Goal: Transaction & Acquisition: Obtain resource

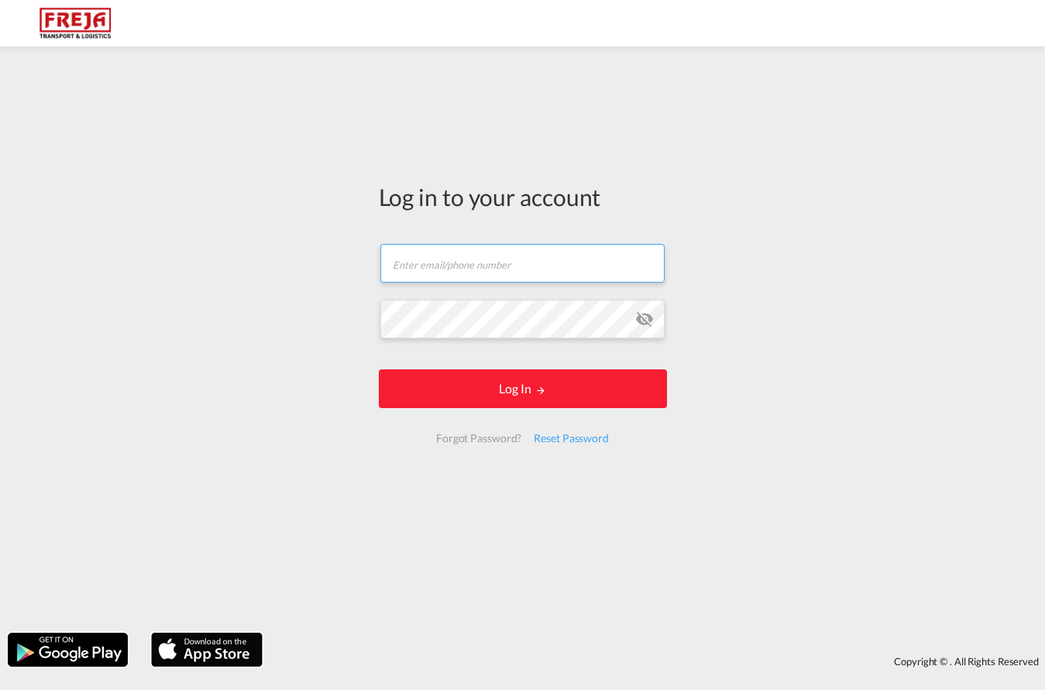
type input "[EMAIL_ADDRESS][DOMAIN_NAME]"
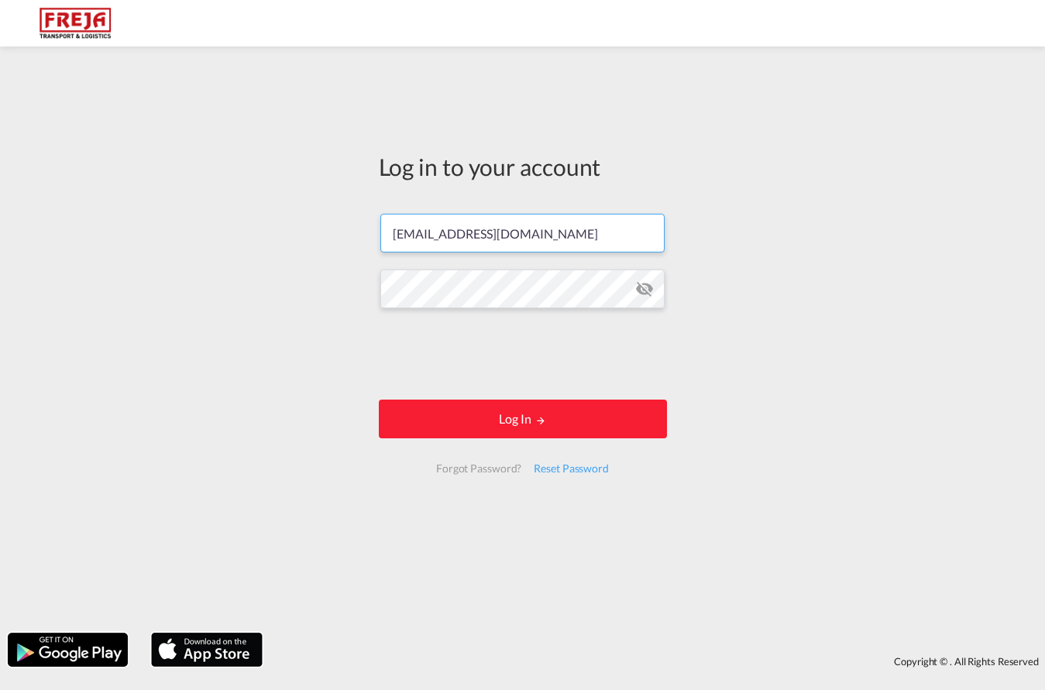
click at [497, 395] on form "[EMAIL_ADDRESS][DOMAIN_NAME] Password field is required Log In Forgot Password?…" at bounding box center [523, 343] width 288 height 290
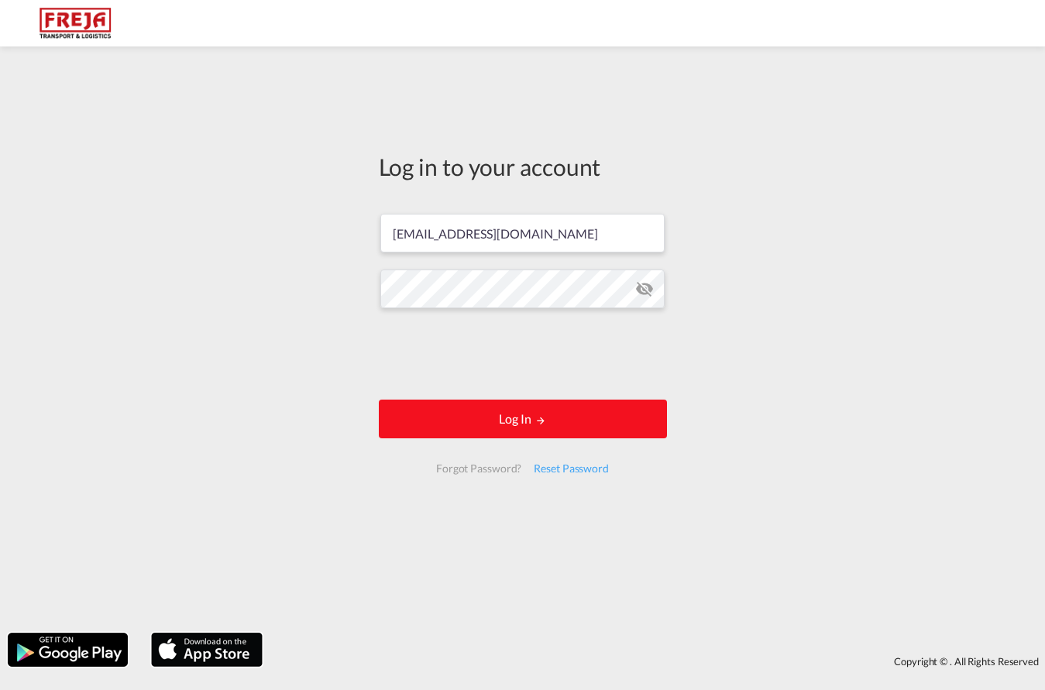
click at [527, 424] on button "Log In" at bounding box center [523, 419] width 288 height 39
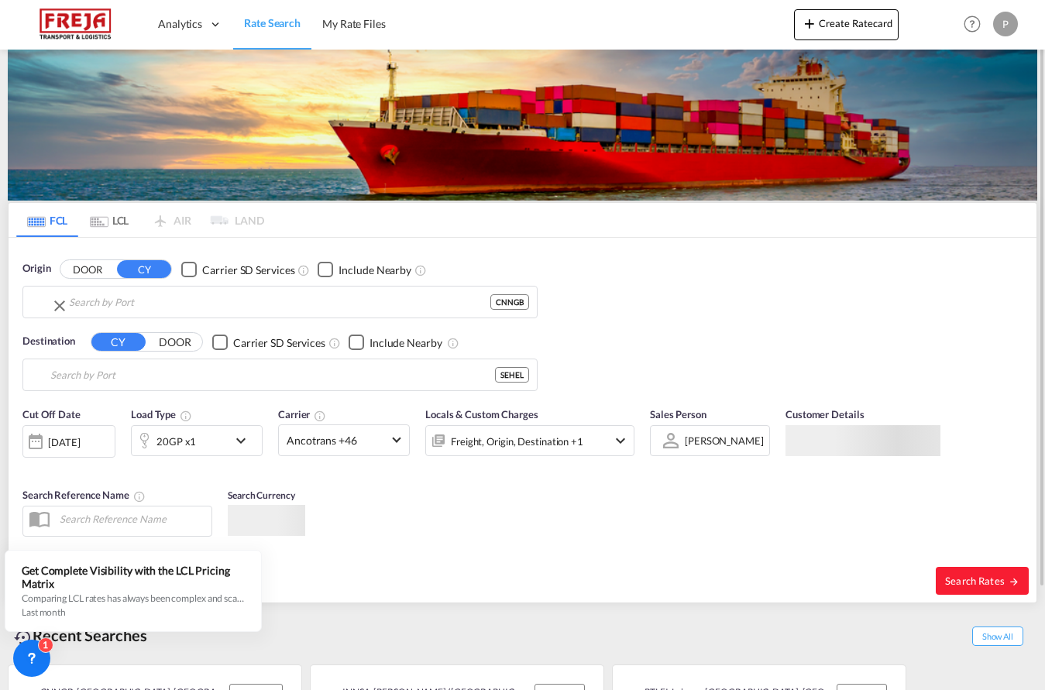
type input "Ningbo, CNNGB"
type input "[GEOGRAPHIC_DATA], [GEOGRAPHIC_DATA]"
click at [116, 304] on input "Ningbo, CNNGB" at bounding box center [289, 301] width 479 height 23
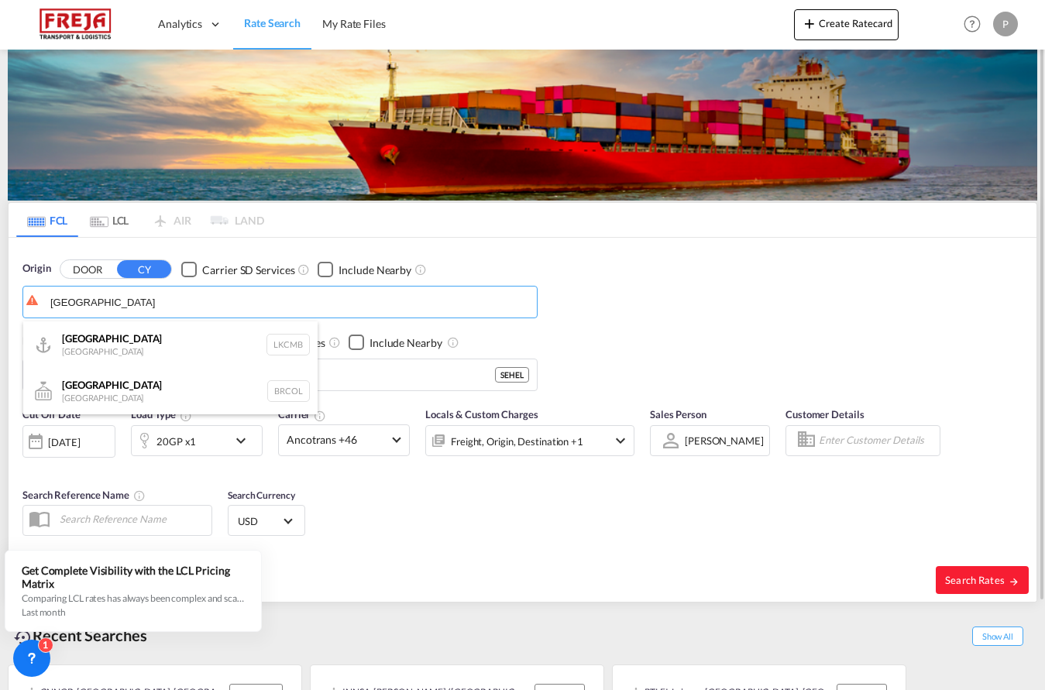
drag, startPoint x: 105, startPoint y: 336, endPoint x: 99, endPoint y: 356, distance: 21.1
click at [105, 337] on div "Colombo [GEOGRAPHIC_DATA] LKCMB" at bounding box center [170, 344] width 294 height 46
type input "Colombo, LKCMB"
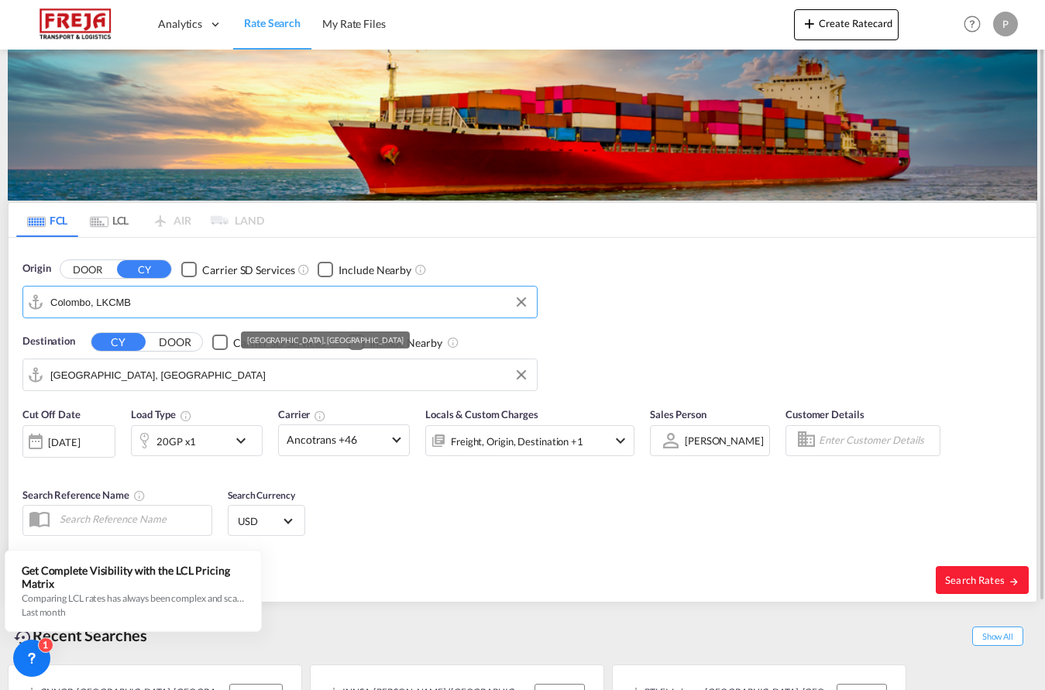
click at [89, 379] on input "[GEOGRAPHIC_DATA], [GEOGRAPHIC_DATA]" at bounding box center [289, 374] width 479 height 23
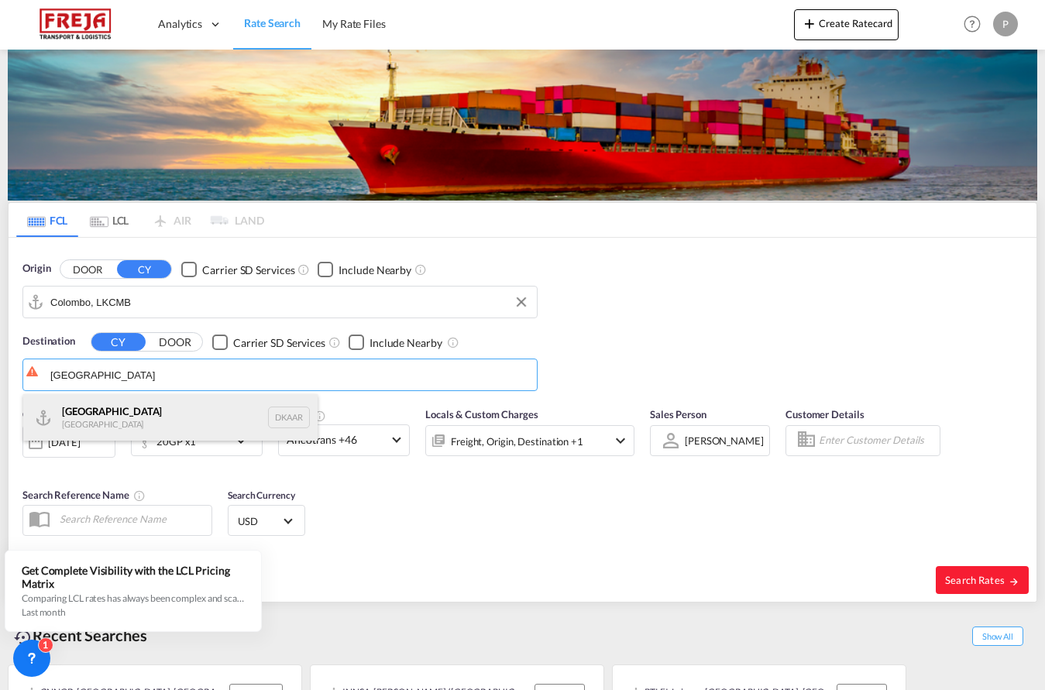
click at [126, 410] on div "Aarhus [GEOGRAPHIC_DATA] [GEOGRAPHIC_DATA]" at bounding box center [170, 417] width 294 height 46
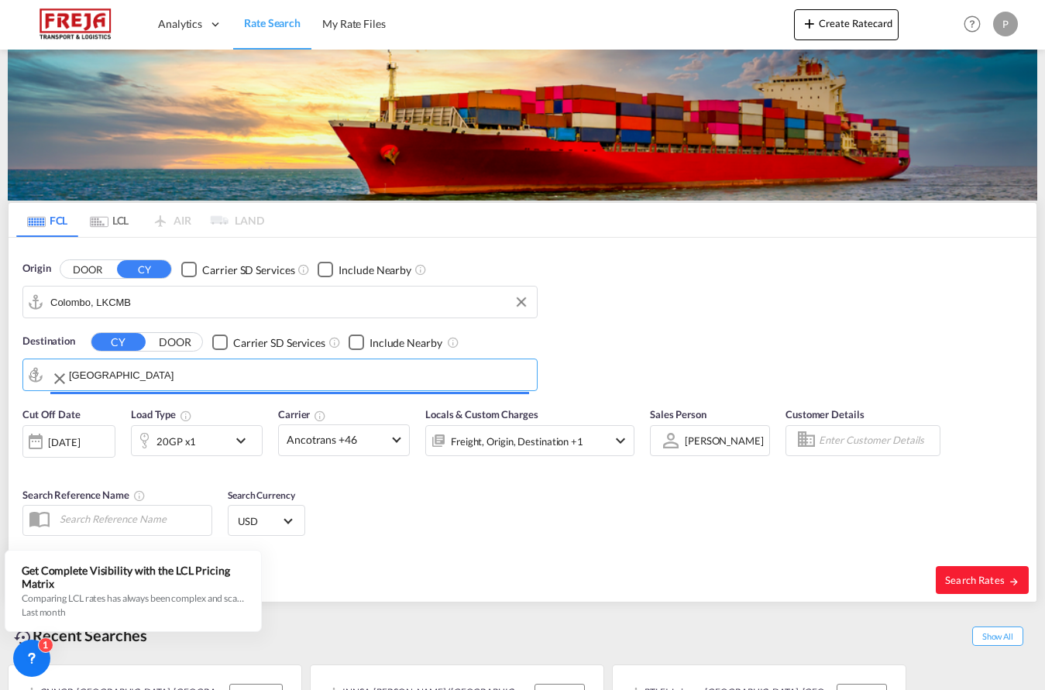
type input "[GEOGRAPHIC_DATA], [GEOGRAPHIC_DATA]"
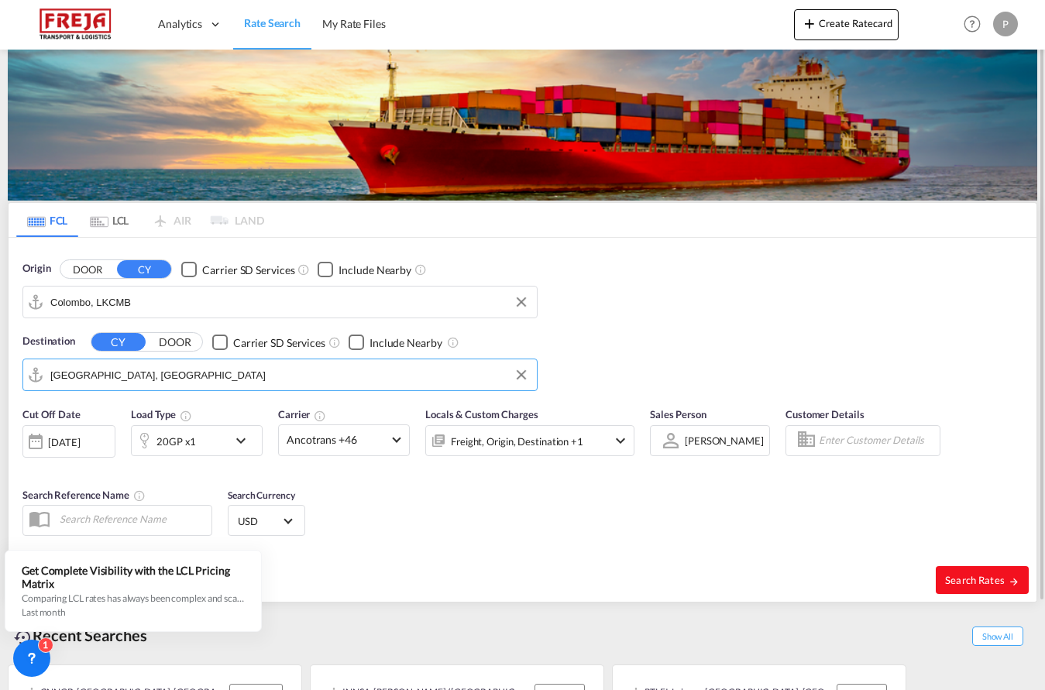
click at [971, 584] on span "Search Rates" at bounding box center [982, 580] width 74 height 12
type input "LKCMB to DKAAR / [DATE]"
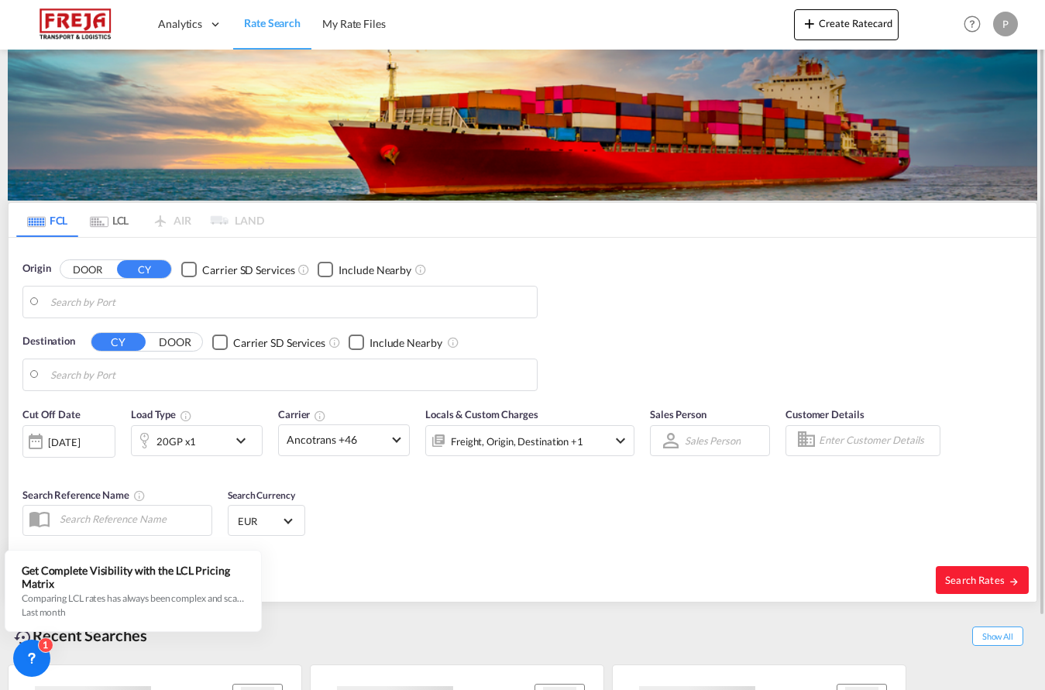
type input "Colombo, LKCMB"
type input "[GEOGRAPHIC_DATA], [GEOGRAPHIC_DATA]"
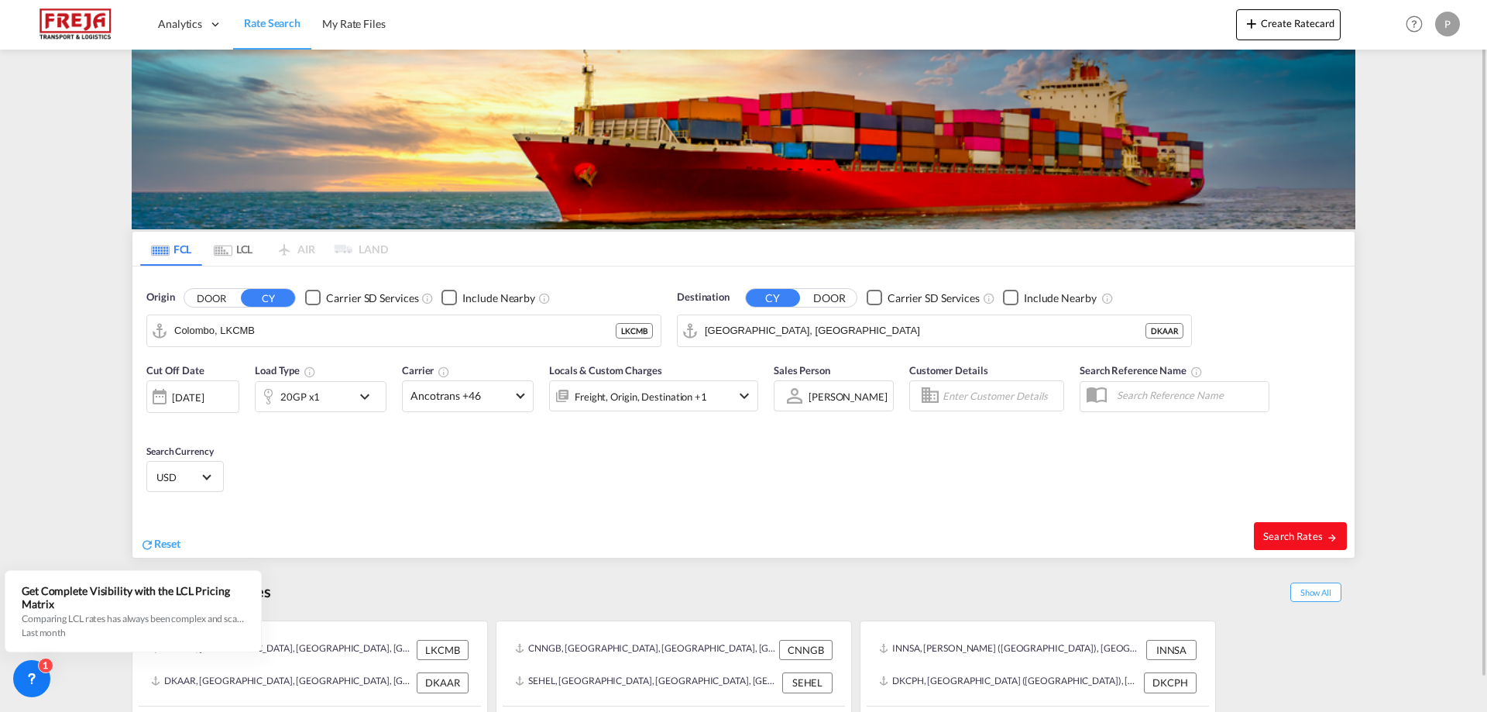
click at [1044, 539] on span "Search Rates" at bounding box center [1300, 536] width 74 height 12
type input "LKCMB to DKAAR / [DATE]"
